Goal: Task Accomplishment & Management: Use online tool/utility

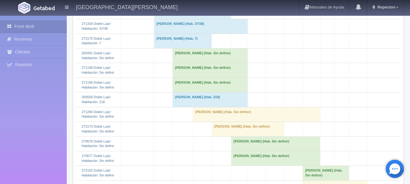
scroll to position [213, 0]
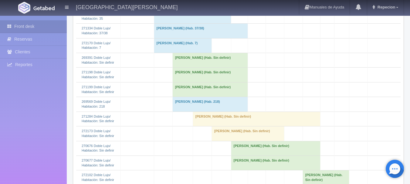
click at [194, 68] on td "[PERSON_NAME] (Hab. Sin definir)" at bounding box center [211, 60] width 76 height 15
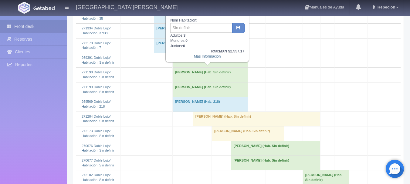
click at [197, 58] on link "Más Información" at bounding box center [207, 56] width 27 height 4
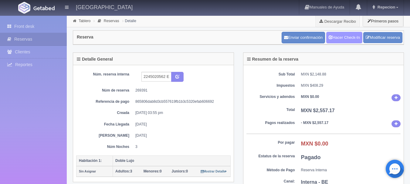
click at [338, 37] on link "Hacer Check-In" at bounding box center [345, 38] width 36 height 12
click at [26, 25] on link "Front desk" at bounding box center [33, 26] width 67 height 12
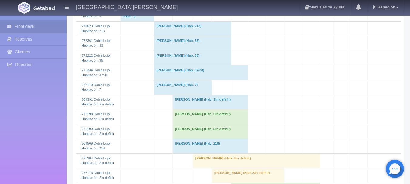
scroll to position [182, 0]
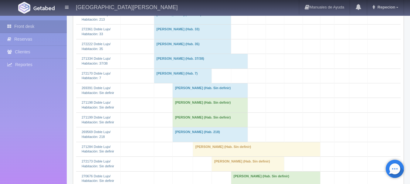
click at [183, 98] on td "Norma Padron (Hab. Sin definir)" at bounding box center [211, 91] width 76 height 15
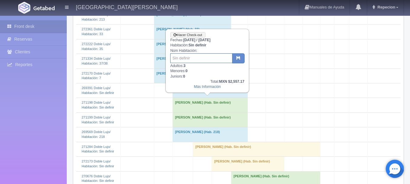
click at [183, 62] on input "text" at bounding box center [201, 58] width 62 height 10
type input "2"
type input "39"
click at [236, 58] on button "button" at bounding box center [238, 58] width 12 height 10
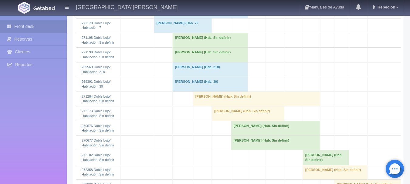
scroll to position [243, 0]
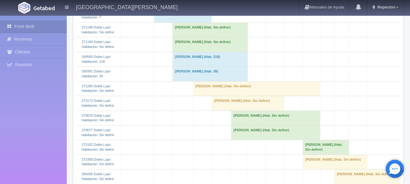
click at [216, 81] on td "[PERSON_NAME] (Hab. 39)" at bounding box center [211, 74] width 76 height 15
click at [216, 81] on td "Norma Padron (Hab. 39)" at bounding box center [211, 74] width 76 height 15
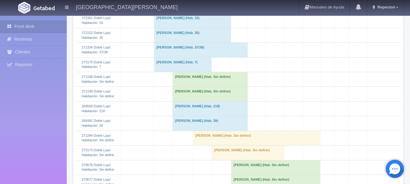
scroll to position [182, 0]
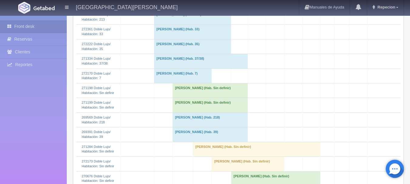
click at [235, 98] on td "Vivian Gonzalez (Hab. Sin definir)" at bounding box center [211, 91] width 76 height 15
click at [234, 98] on td "Vivian Gonzalez (Hab. Sin definir)" at bounding box center [211, 91] width 76 height 15
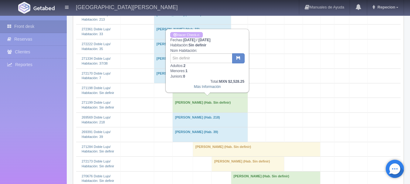
click at [234, 98] on td "[PERSON_NAME] (Hab. Sin definir)" at bounding box center [211, 91] width 76 height 15
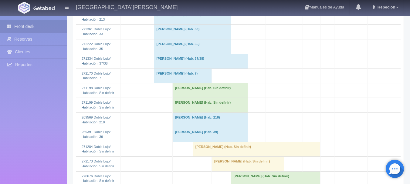
click at [234, 98] on td "[PERSON_NAME] (Hab. Sin definir)" at bounding box center [211, 91] width 76 height 15
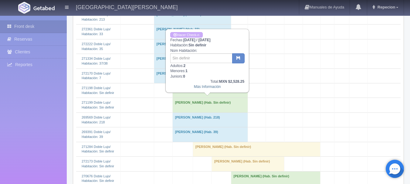
drag, startPoint x: 227, startPoint y: 107, endPoint x: 221, endPoint y: 107, distance: 6.7
click at [222, 98] on td "[PERSON_NAME] (Hab. Sin definir)" at bounding box center [211, 91] width 76 height 15
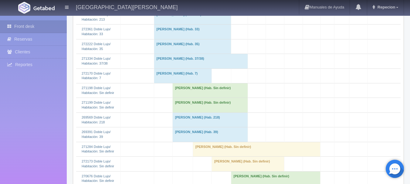
click at [231, 113] on td "[PERSON_NAME] (Hab. Sin definir)" at bounding box center [211, 105] width 76 height 15
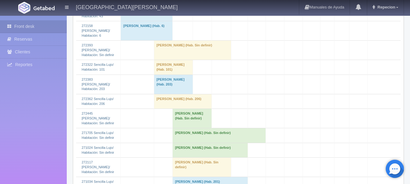
scroll to position [608, 0]
click at [202, 122] on td "[PERSON_NAME] (Hab. Sin definir)" at bounding box center [192, 118] width 39 height 19
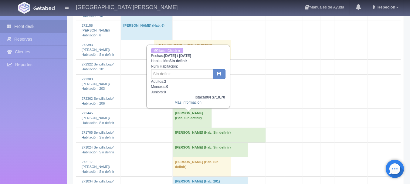
click at [203, 121] on td "[PERSON_NAME] (Hab. Sin definir)" at bounding box center [192, 118] width 39 height 19
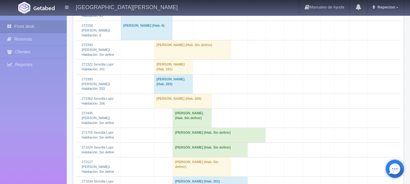
click at [248, 142] on td "[PERSON_NAME] (Hab. Sin definir)" at bounding box center [219, 135] width 93 height 15
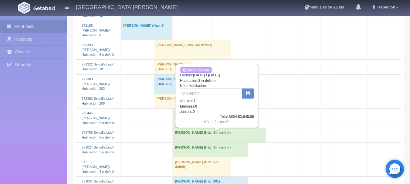
click at [245, 142] on td "[PERSON_NAME] (Hab. Sin definir)" at bounding box center [219, 135] width 93 height 15
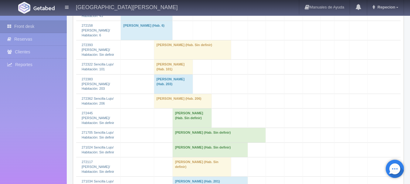
click at [230, 154] on td "[PERSON_NAME] (Hab. Sin definir)" at bounding box center [211, 150] width 76 height 15
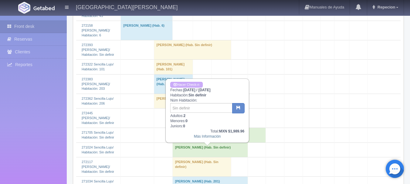
click at [230, 154] on td "[PERSON_NAME] (Hab. Sin definir)" at bounding box center [211, 150] width 76 height 15
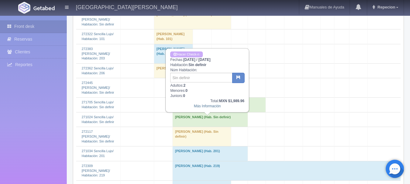
click at [221, 139] on td "[PERSON_NAME] (Hab. Sin definir)" at bounding box center [202, 136] width 59 height 19
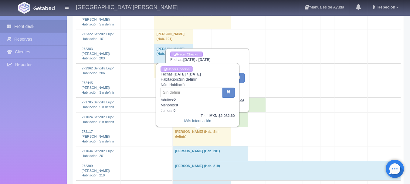
click at [222, 139] on td "[PERSON_NAME] (Hab. Sin definir)" at bounding box center [202, 136] width 59 height 19
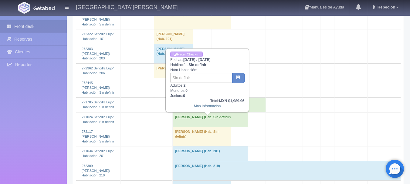
drag, startPoint x: 244, startPoint y: 116, endPoint x: 241, endPoint y: 118, distance: 3.8
click at [244, 112] on td "[PERSON_NAME] (Hab. Sin definir)" at bounding box center [219, 105] width 93 height 15
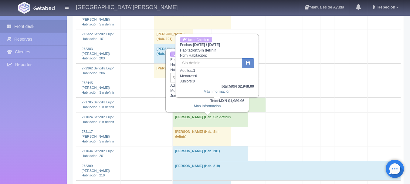
click at [238, 121] on td "[PERSON_NAME] (Hab. Sin definir)" at bounding box center [211, 119] width 76 height 15
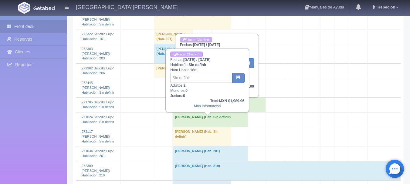
click at [260, 104] on td "[PERSON_NAME] (Hab. Sin definir)" at bounding box center [219, 105] width 93 height 15
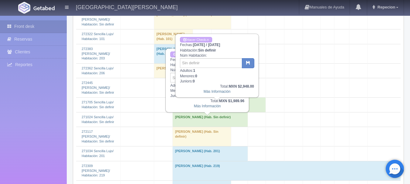
drag, startPoint x: 227, startPoint y: 125, endPoint x: 221, endPoint y: 125, distance: 5.2
click at [224, 125] on td "[PERSON_NAME] (Hab. Sin definir)" at bounding box center [211, 119] width 76 height 15
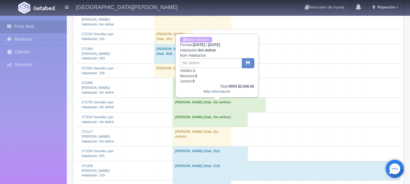
click at [210, 119] on td "[PERSON_NAME] (Hab. Sin definir)" at bounding box center [211, 119] width 76 height 15
click at [219, 105] on td "[PERSON_NAME] (Hab. Sin definir)" at bounding box center [219, 105] width 93 height 15
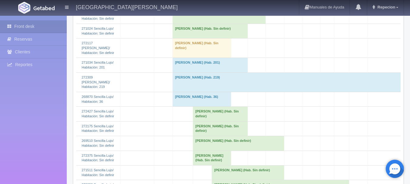
scroll to position [696, 0]
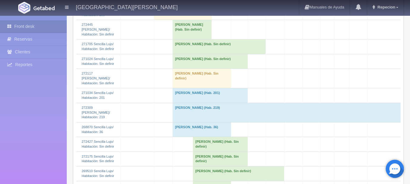
click at [190, 81] on td "[PERSON_NAME] (Hab. Sin definir)" at bounding box center [202, 78] width 59 height 19
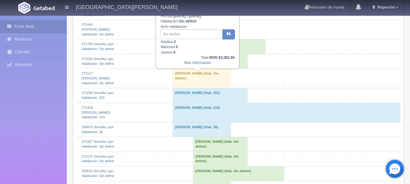
click at [190, 81] on td "[PERSON_NAME] (Hab. Sin definir)" at bounding box center [202, 78] width 59 height 19
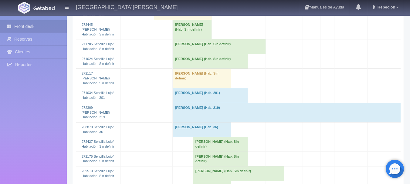
click at [214, 75] on td "[PERSON_NAME] (Hab. Sin definir)" at bounding box center [202, 78] width 59 height 19
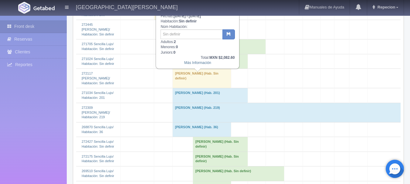
click at [212, 76] on td "[PERSON_NAME] (Hab. Sin definir)" at bounding box center [202, 78] width 59 height 19
click at [224, 78] on td "[PERSON_NAME] (Hab. Sin definir)" at bounding box center [202, 78] width 59 height 19
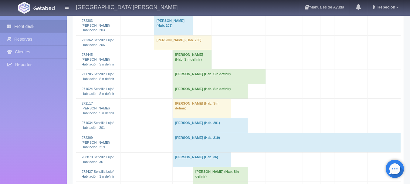
scroll to position [666, 0]
click at [234, 95] on td "[PERSON_NAME] (Hab. Sin definir)" at bounding box center [211, 91] width 76 height 15
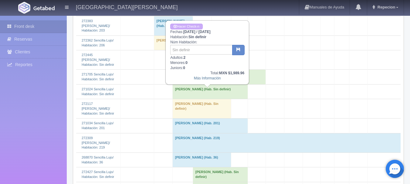
click at [234, 95] on td "[PERSON_NAME] (Hab. Sin definir)" at bounding box center [211, 91] width 76 height 15
click at [238, 94] on td "[PERSON_NAME] (Hab. Sin definir)" at bounding box center [211, 91] width 76 height 15
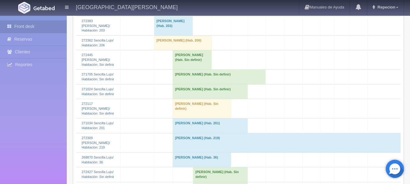
click at [245, 83] on td "[PERSON_NAME] (Hab. Sin definir)" at bounding box center [219, 77] width 93 height 15
click at [247, 77] on td "[PERSON_NAME] (Hab. Sin definir)" at bounding box center [219, 77] width 93 height 15
click at [239, 80] on td "[PERSON_NAME] (Hab. Sin definir)" at bounding box center [219, 77] width 93 height 15
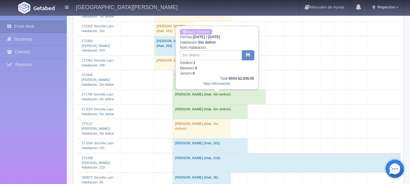
scroll to position [635, 0]
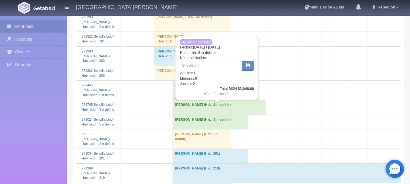
click at [246, 111] on td "[PERSON_NAME] (Hab. Sin definir)" at bounding box center [219, 107] width 93 height 15
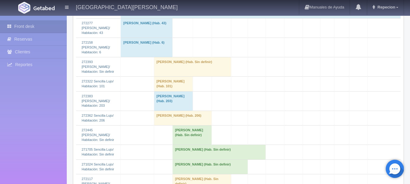
scroll to position [575, 0]
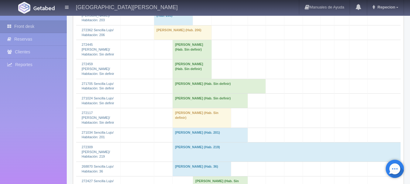
scroll to position [666, 0]
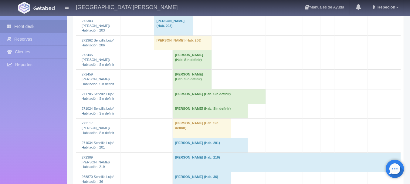
click at [191, 128] on td "Rosario Naranjo Osorio (Hab. Sin definir)" at bounding box center [202, 128] width 59 height 19
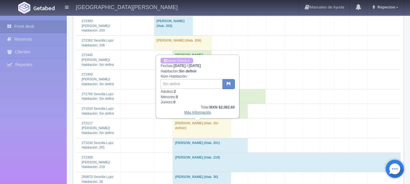
click at [197, 113] on link "Más Información" at bounding box center [197, 113] width 27 height 4
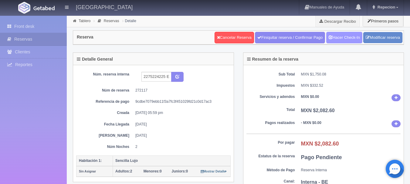
click at [343, 39] on link "Hacer Check-In" at bounding box center [345, 38] width 36 height 12
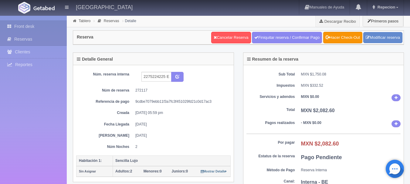
click at [32, 28] on link "Front desk" at bounding box center [33, 26] width 67 height 12
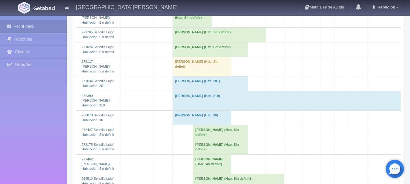
scroll to position [759, 0]
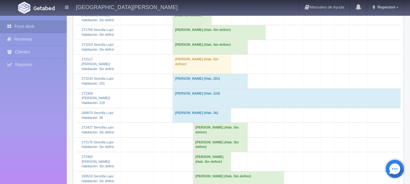
click at [187, 74] on td "[PERSON_NAME] (Hab. Sin definir)" at bounding box center [202, 64] width 59 height 19
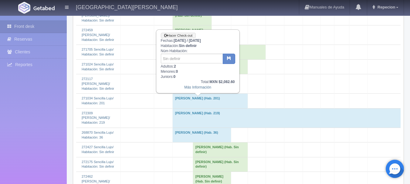
scroll to position [729, 0]
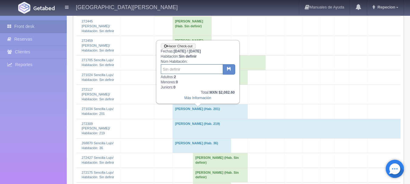
click at [182, 67] on input "text" at bounding box center [192, 69] width 62 height 10
type input "22"
click at [226, 67] on button "button" at bounding box center [229, 69] width 12 height 10
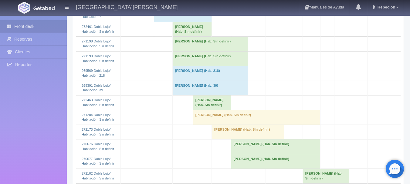
scroll to position [243, 0]
